Goal: Navigation & Orientation: Find specific page/section

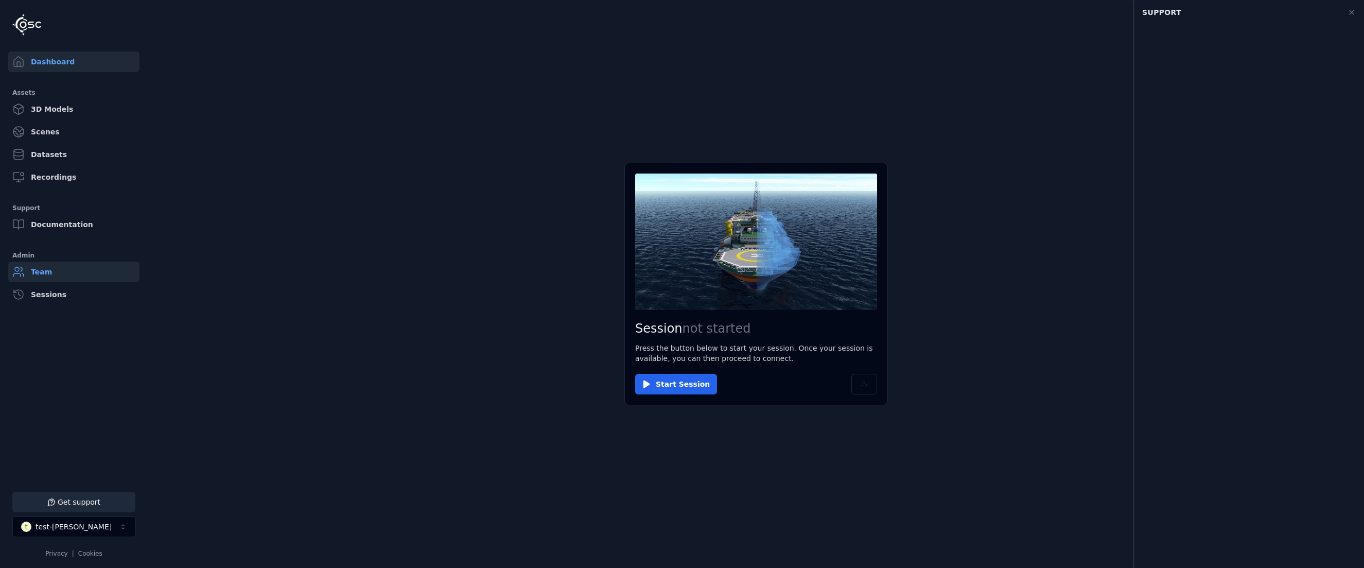
click at [67, 278] on link "Team" at bounding box center [73, 271] width 131 height 21
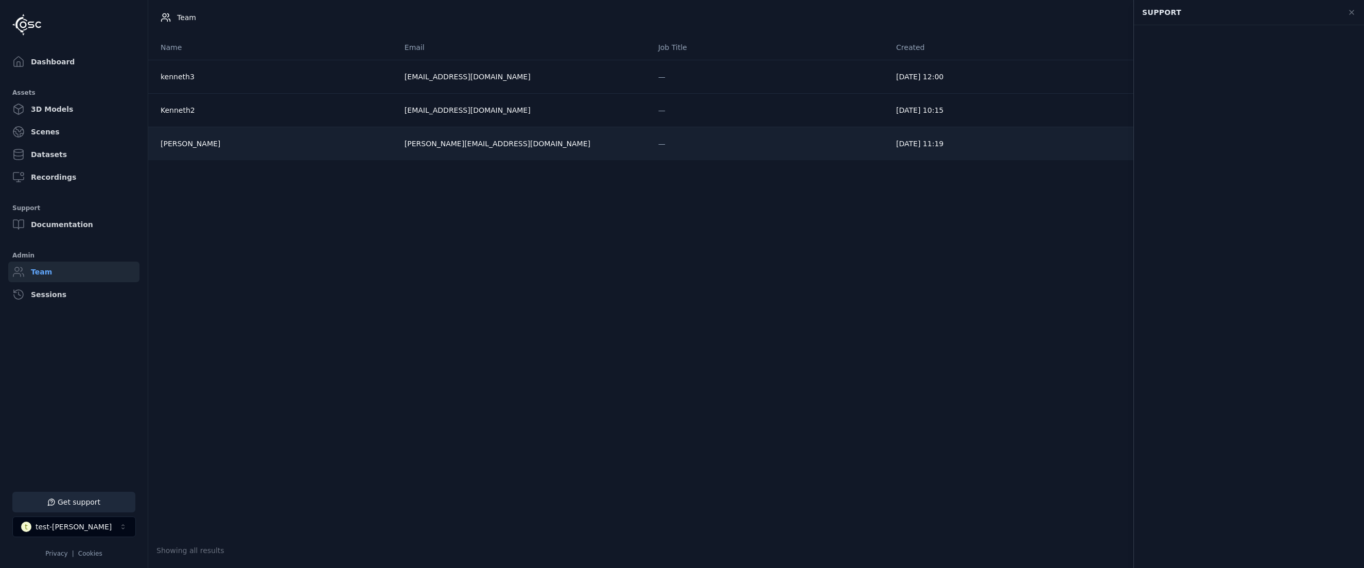
click at [183, 149] on div "[PERSON_NAME]" at bounding box center [275, 143] width 228 height 10
click at [189, 110] on body "Support Dashboard Assets 3D Models Scenes Datasets Recordings Support Documenta…" at bounding box center [682, 284] width 1364 height 568
click at [204, 139] on div "[PERSON_NAME]" at bounding box center [275, 143] width 228 height 10
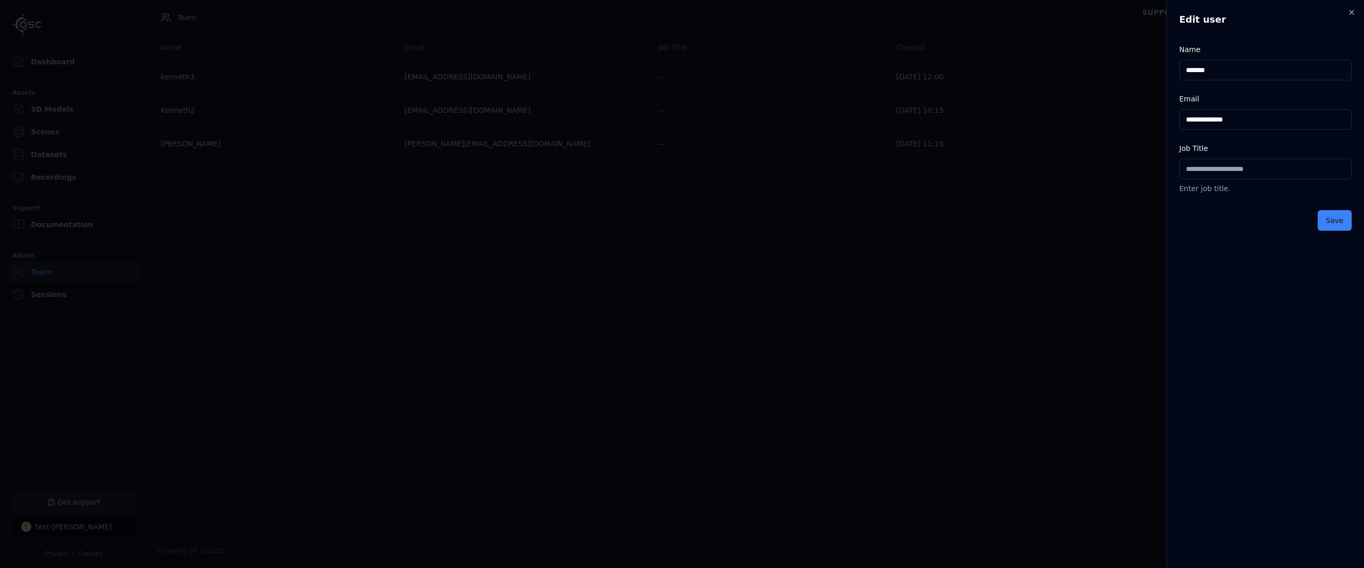
click at [260, 264] on body "**********" at bounding box center [682, 284] width 1364 height 568
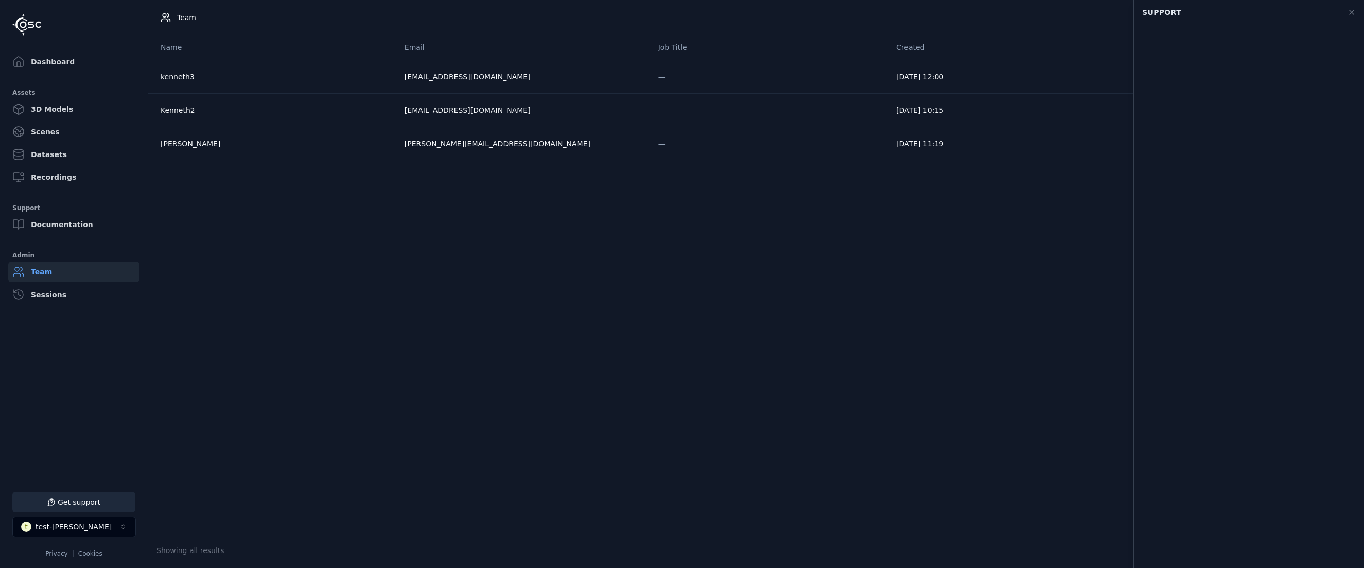
click at [77, 271] on link "Team" at bounding box center [73, 271] width 131 height 21
click at [61, 294] on link "Sessions" at bounding box center [73, 294] width 131 height 21
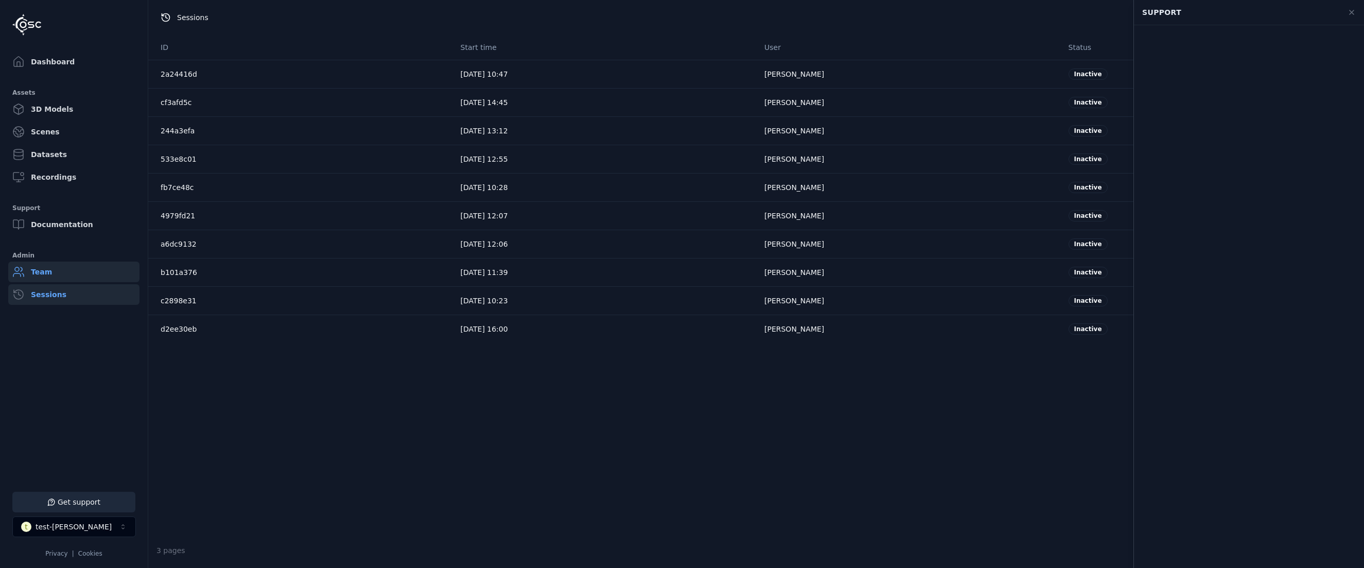
click at [69, 272] on link "Team" at bounding box center [73, 271] width 131 height 21
